Goal: Feedback & Contribution: Submit feedback/report problem

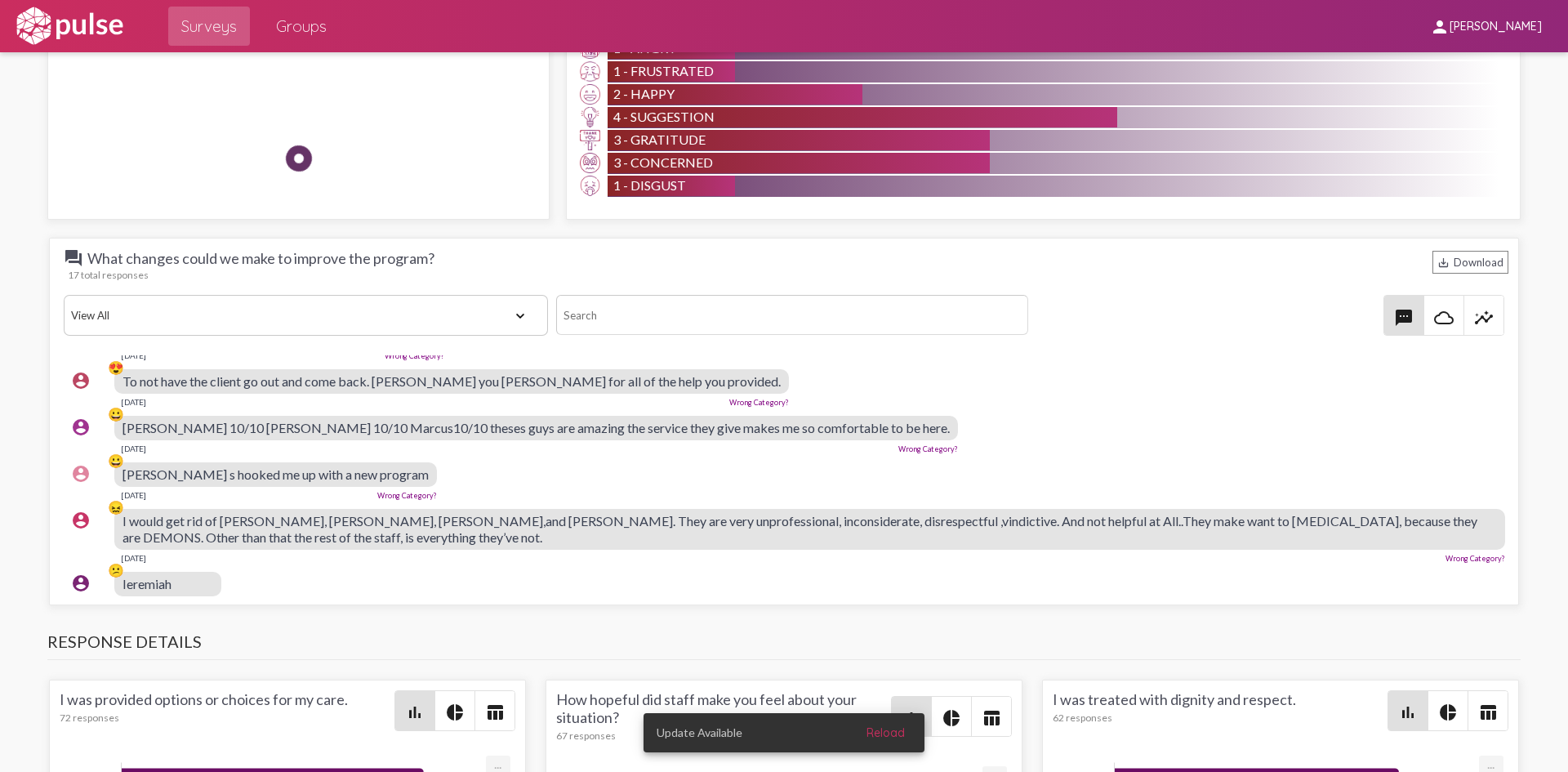
scroll to position [571, 0]
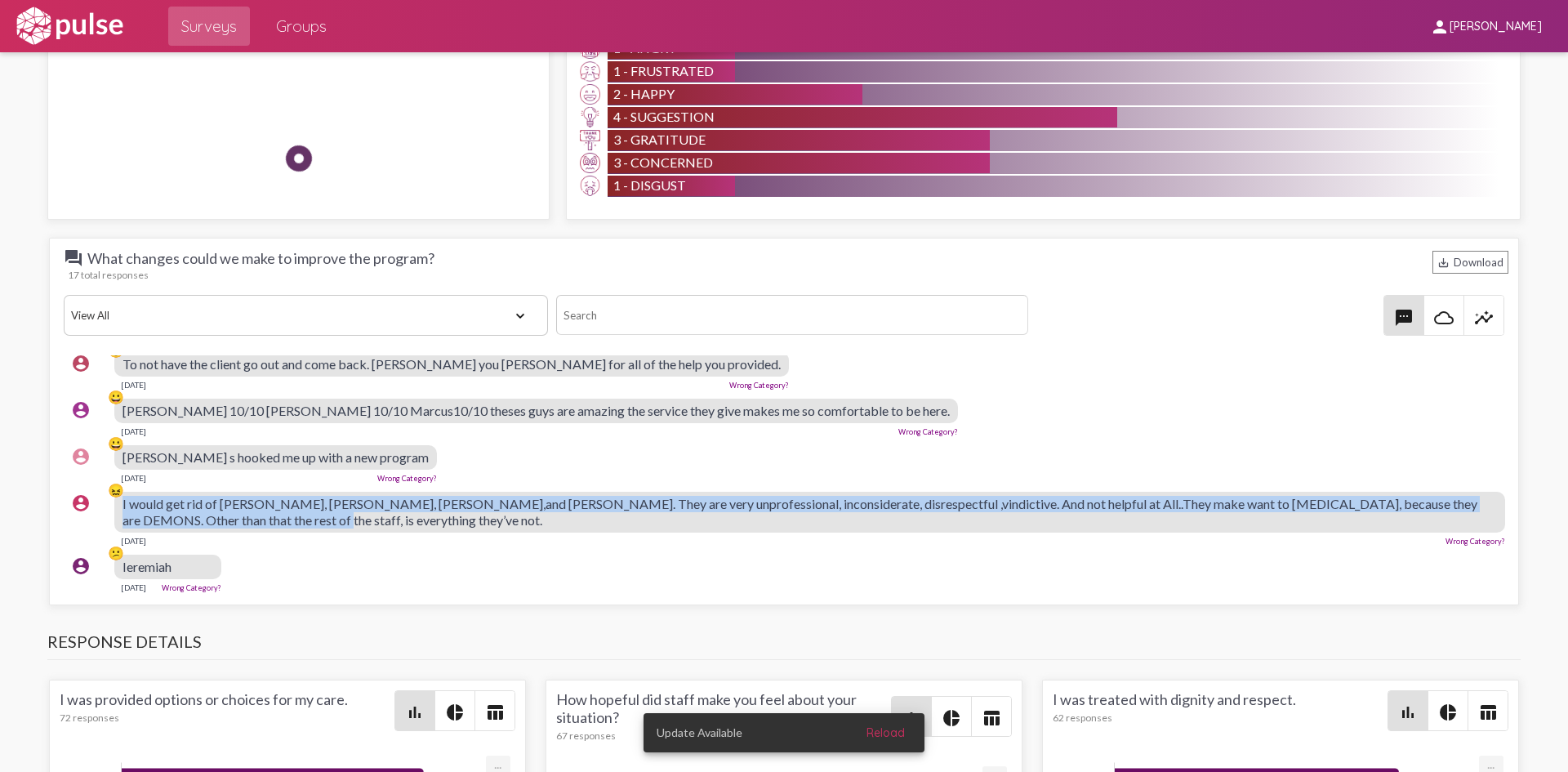
drag, startPoint x: 259, startPoint y: 519, endPoint x: 119, endPoint y: 506, distance: 140.6
click at [119, 506] on div "account_circle 😖 I would get rid of [PERSON_NAME], [PERSON_NAME], [PERSON_NAME]…" at bounding box center [788, 518] width 1449 height 68
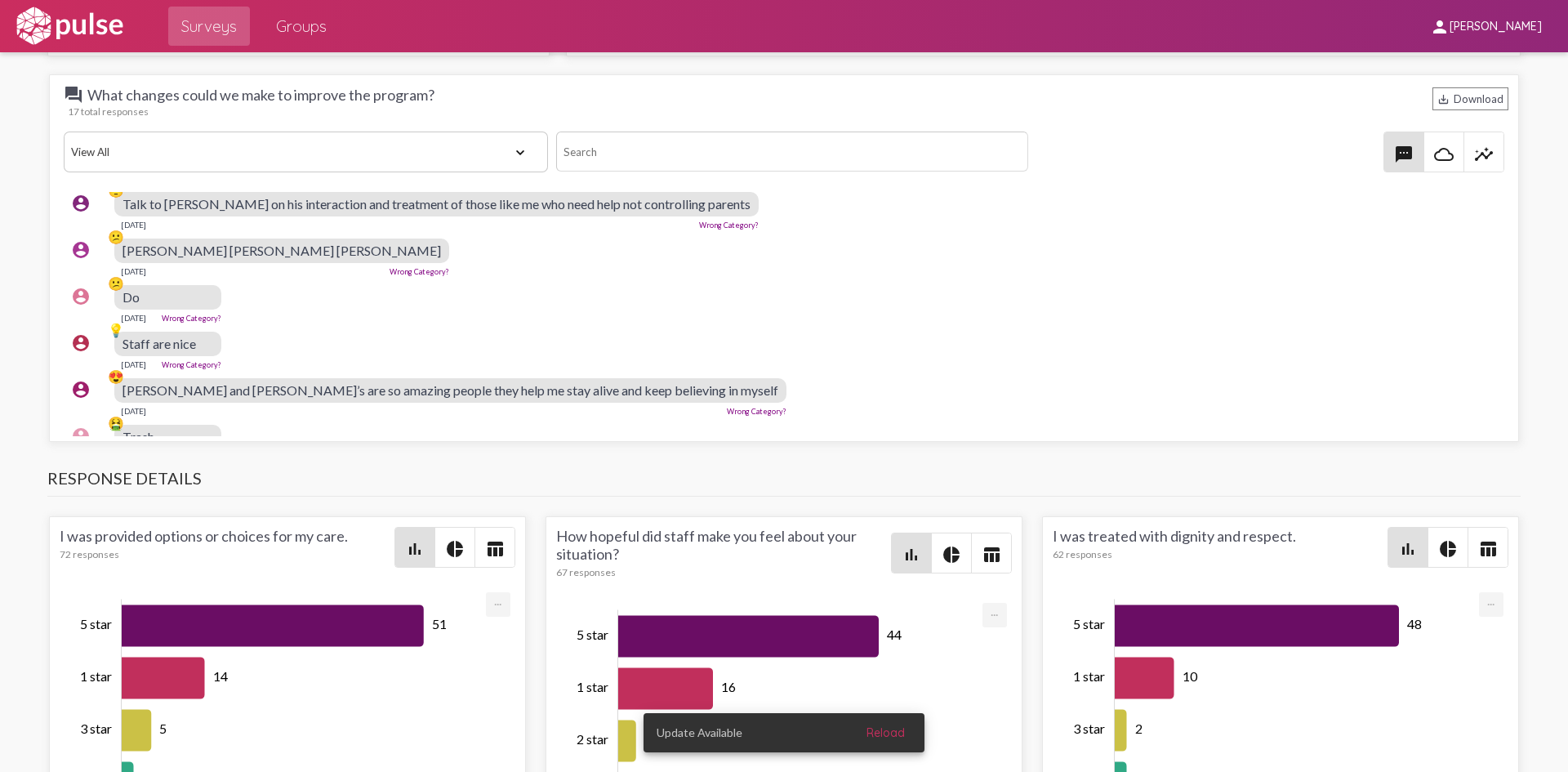
scroll to position [0, 0]
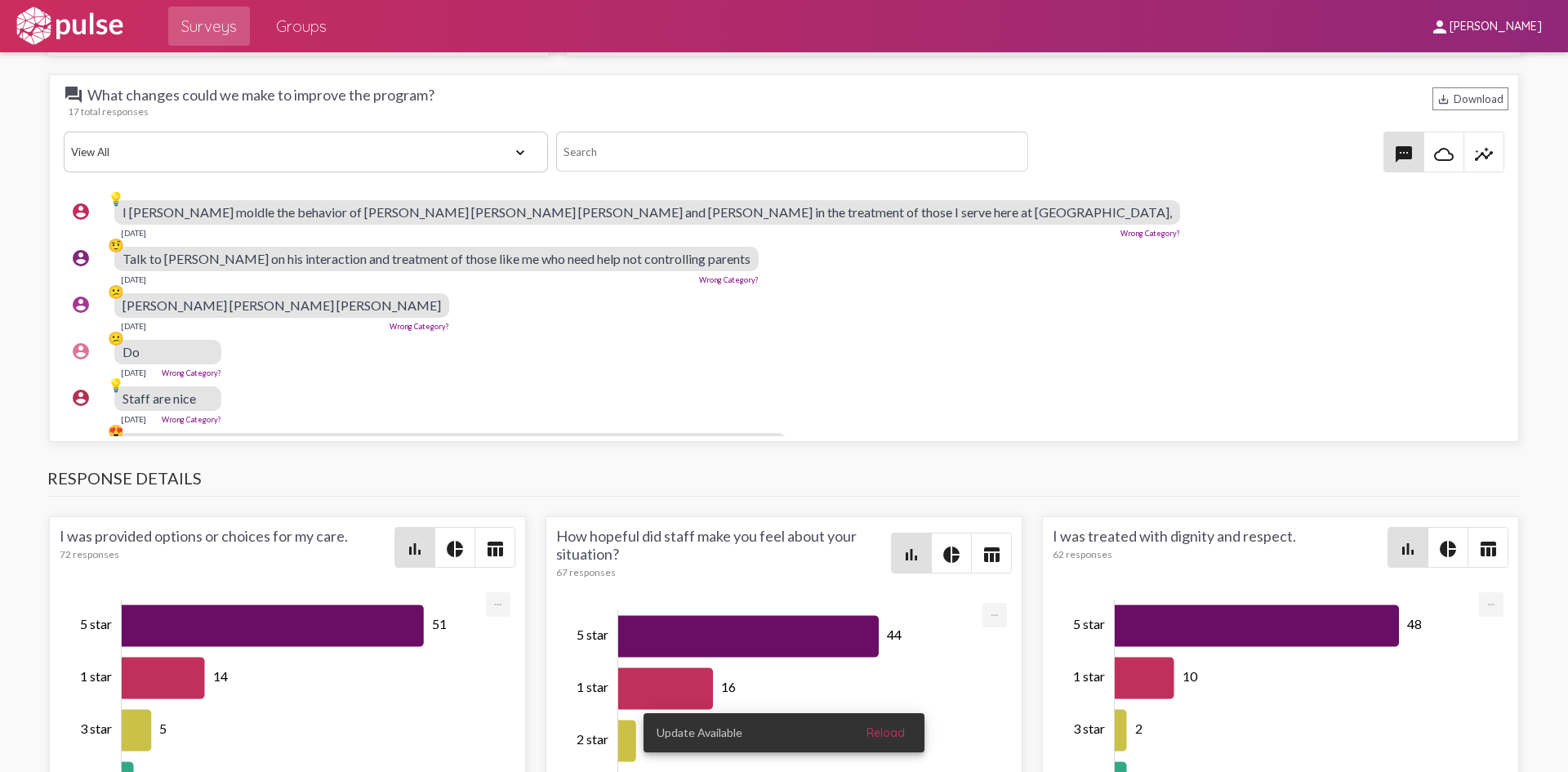
click at [673, 356] on div "account_circle 😕 Do [DATE] Wrong Category?" at bounding box center [788, 358] width 1449 height 52
